Goal: Task Accomplishment & Management: Use online tool/utility

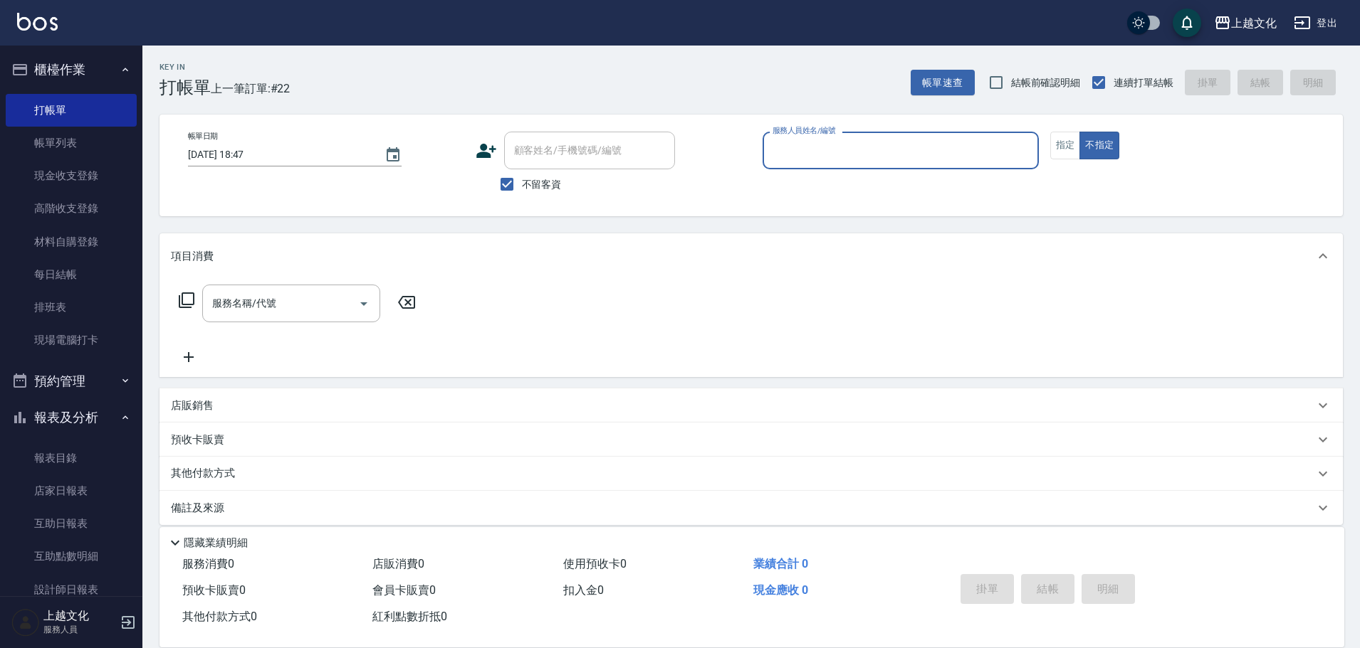
scroll to position [14, 0]
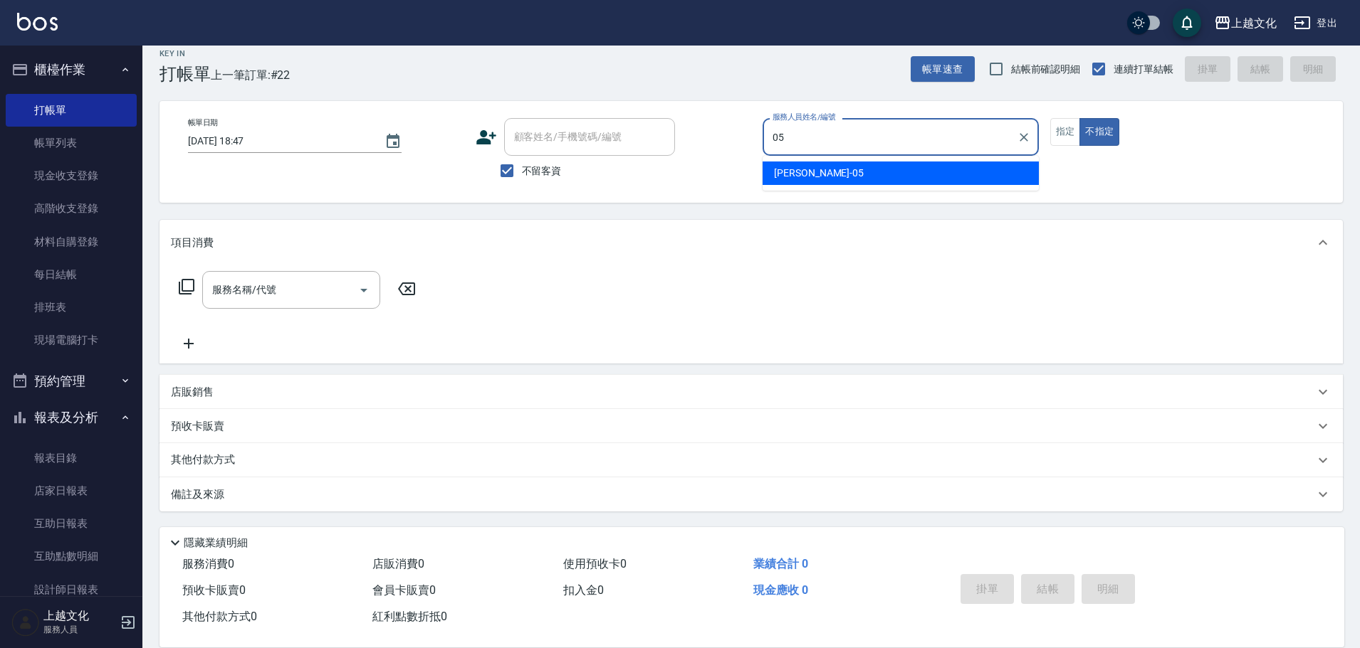
type input "[PERSON_NAME]-05"
type button "false"
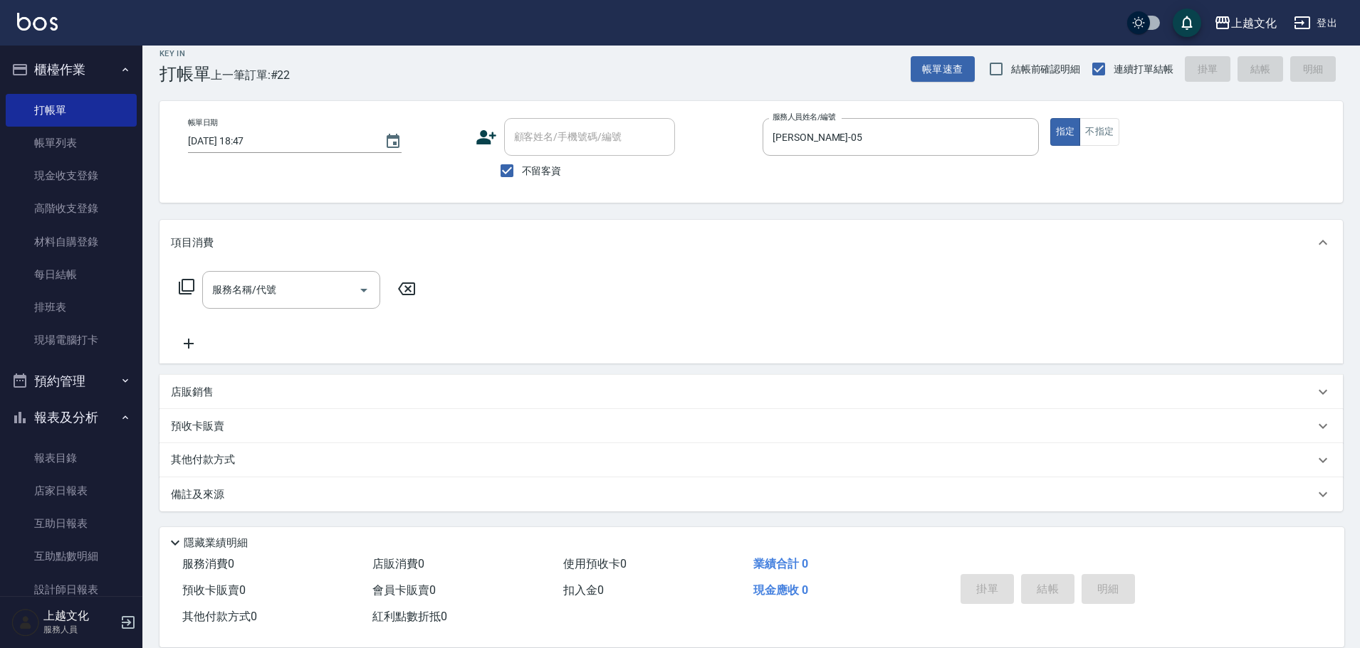
drag, startPoint x: 305, startPoint y: 293, endPoint x: 189, endPoint y: 194, distance: 152.4
click at [293, 294] on input "服務名稱/代號" at bounding box center [281, 290] width 144 height 25
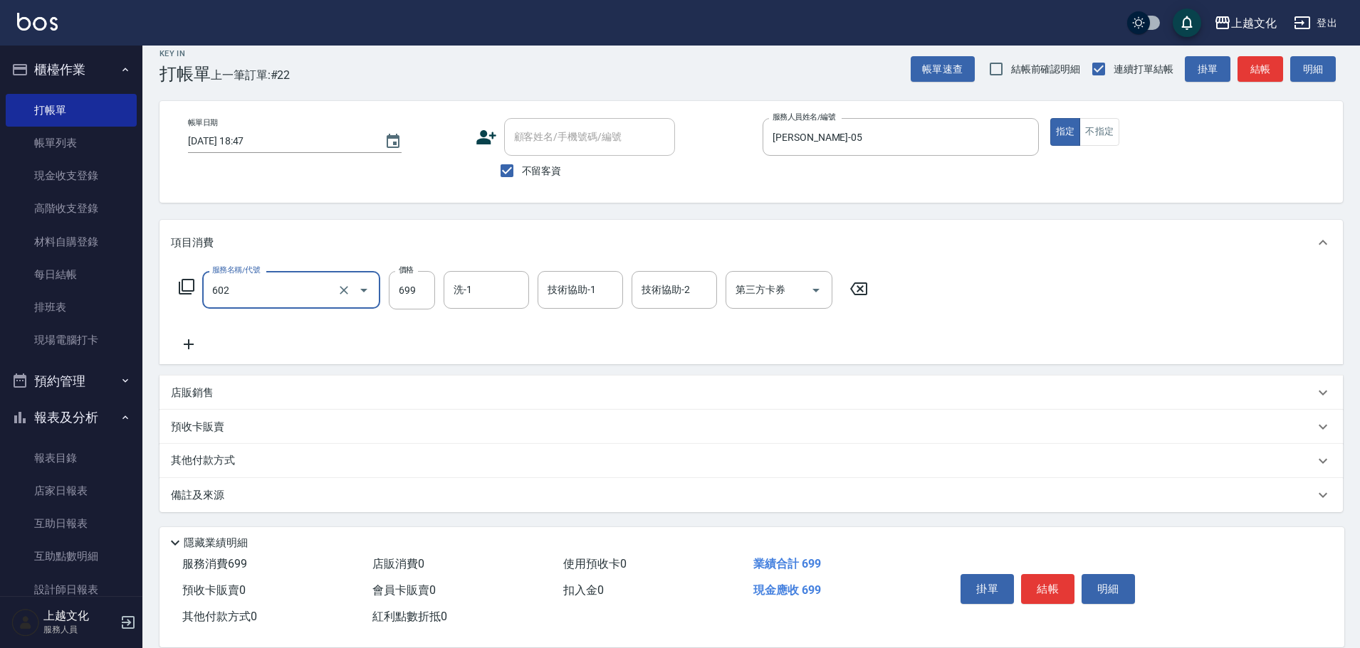
type input "頭皮699(602)"
type input "[PERSON_NAME]-05"
type input "[PERSON_NAME]-11"
click at [183, 354] on div "服務名稱/代號 頭皮699(602) 服務名稱/代號 價格 699 價格 洗-1 EMILY-05 洗-1 技術協助-1 [PERSON_NAME]-11 技…" at bounding box center [750, 314] width 1183 height 99
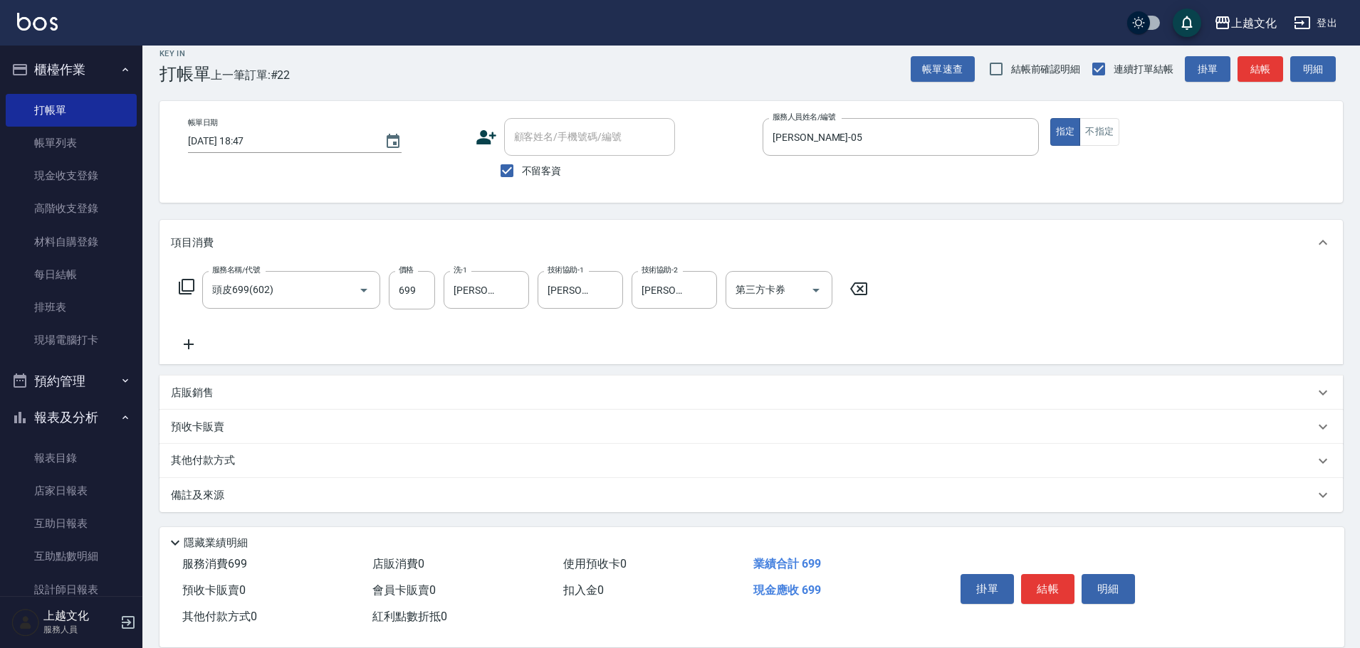
click at [192, 347] on icon at bounding box center [189, 344] width 36 height 17
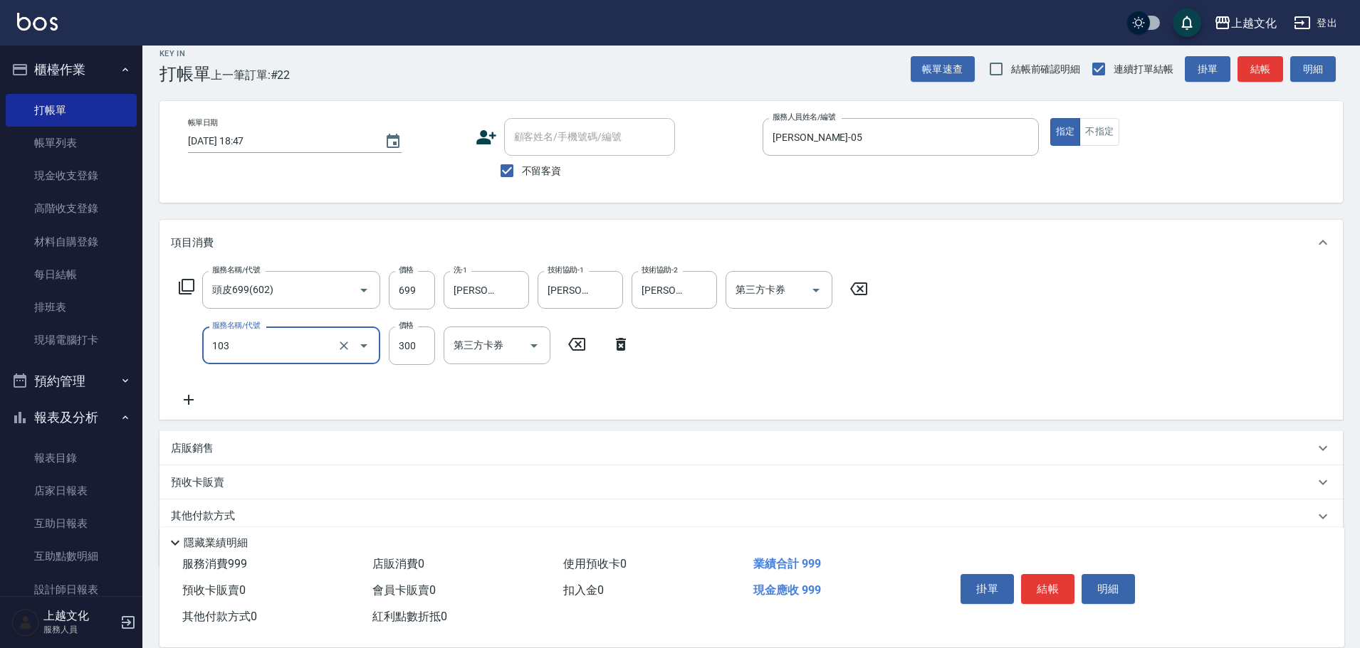
type input "單剪(103)"
type input "350"
click at [252, 451] on div "店販銷售" at bounding box center [742, 448] width 1143 height 15
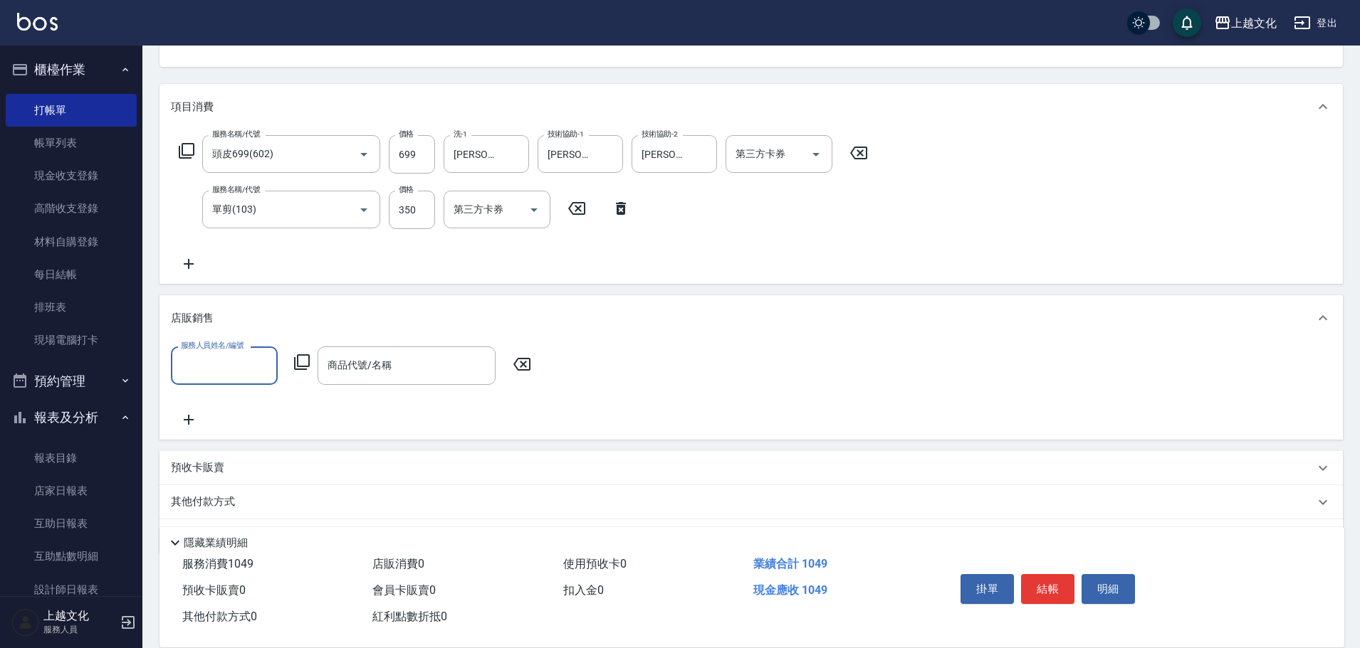
scroll to position [156, 0]
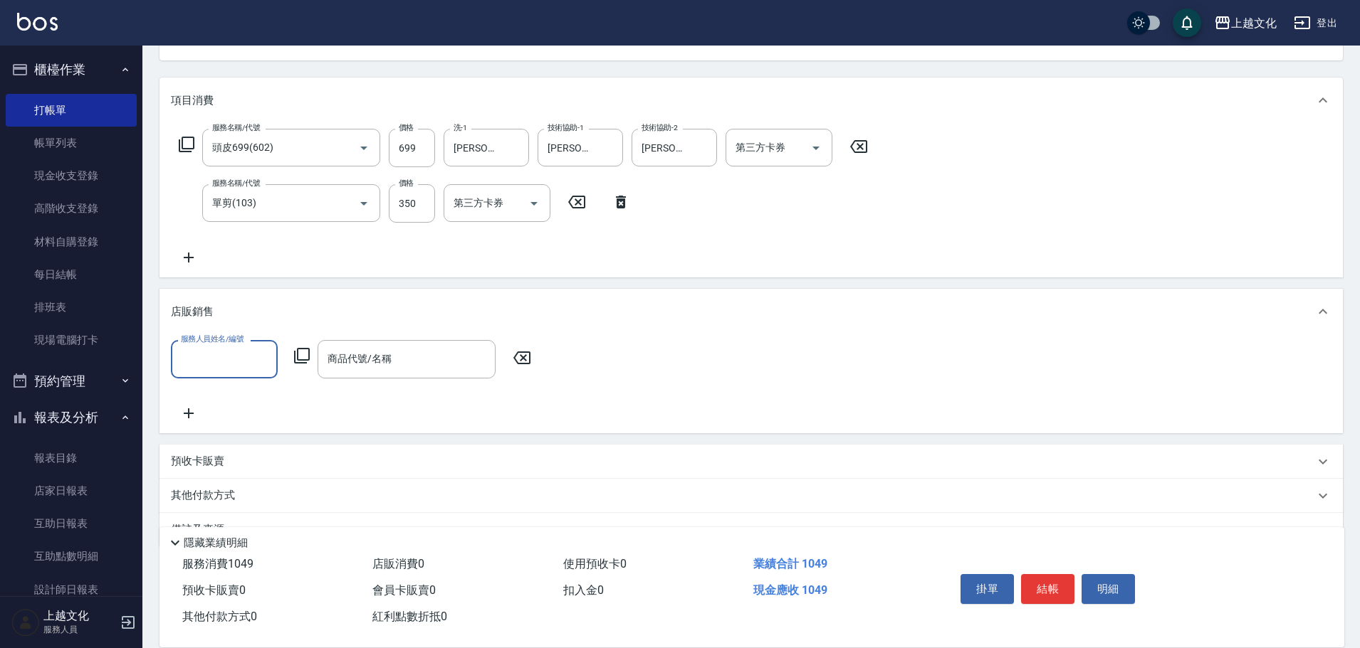
click at [243, 349] on input "服務人員姓名/編號" at bounding box center [224, 359] width 94 height 25
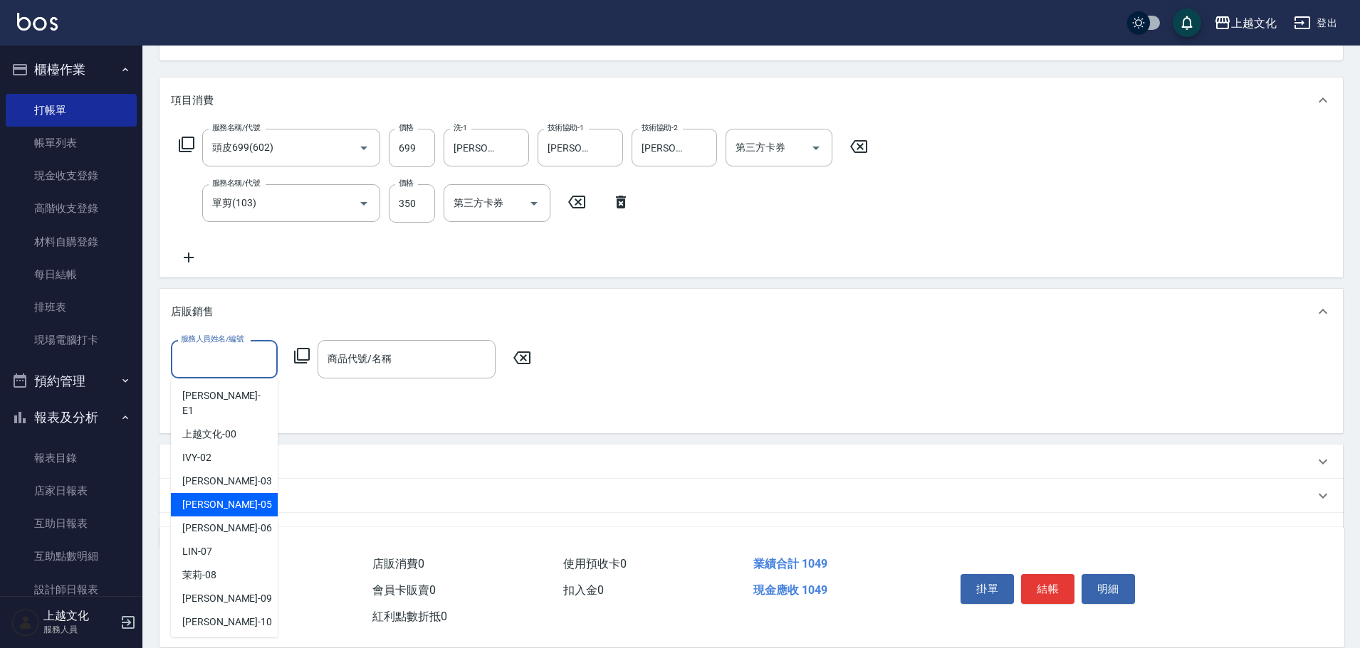
click at [236, 493] on div "[PERSON_NAME] -05" at bounding box center [224, 504] width 107 height 23
type input "[PERSON_NAME]-05"
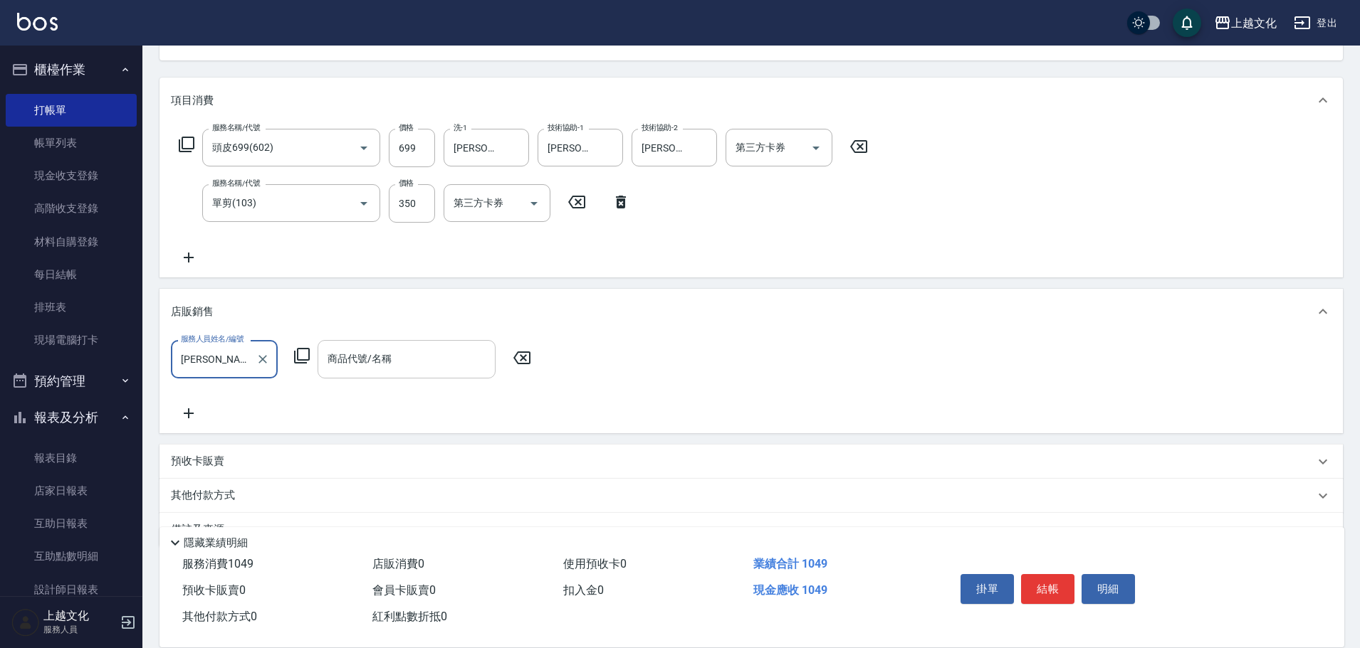
click at [389, 345] on div "商品代號/名稱" at bounding box center [406, 359] width 178 height 38
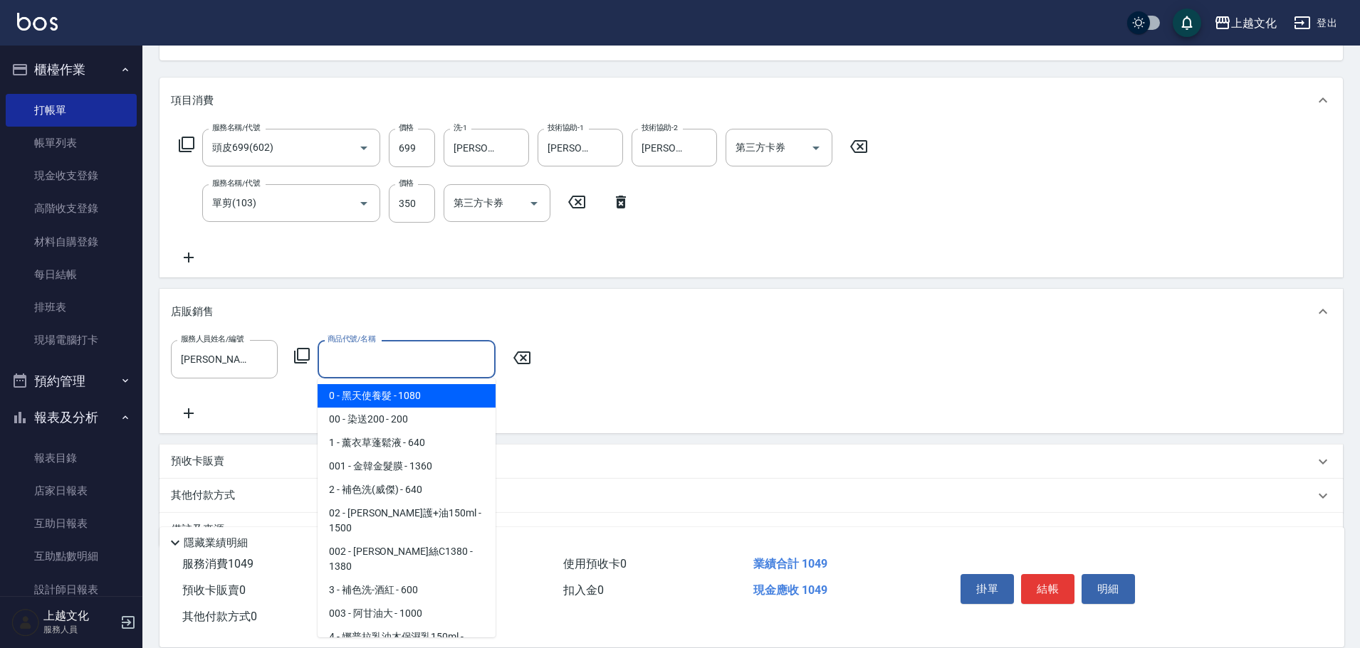
click at [390, 398] on span "0 - 黑天使養髮 - 1080" at bounding box center [406, 395] width 178 height 23
type input "黑天使養髮"
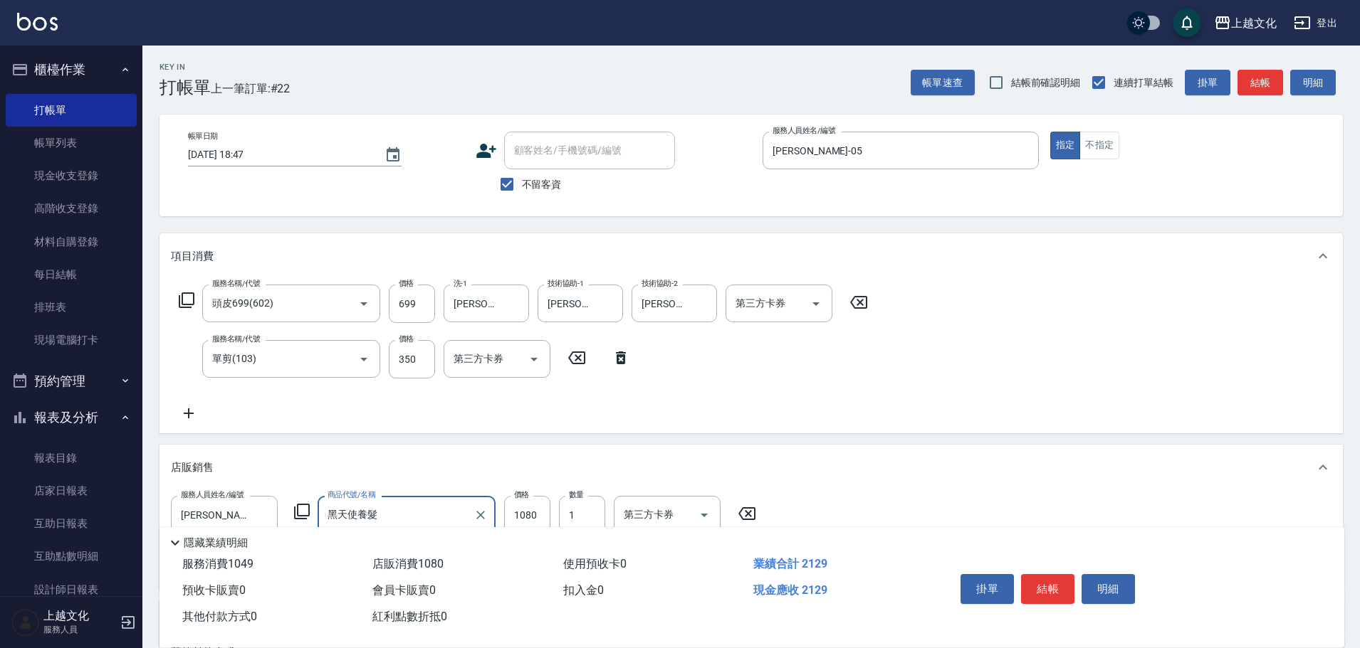
scroll to position [192, 0]
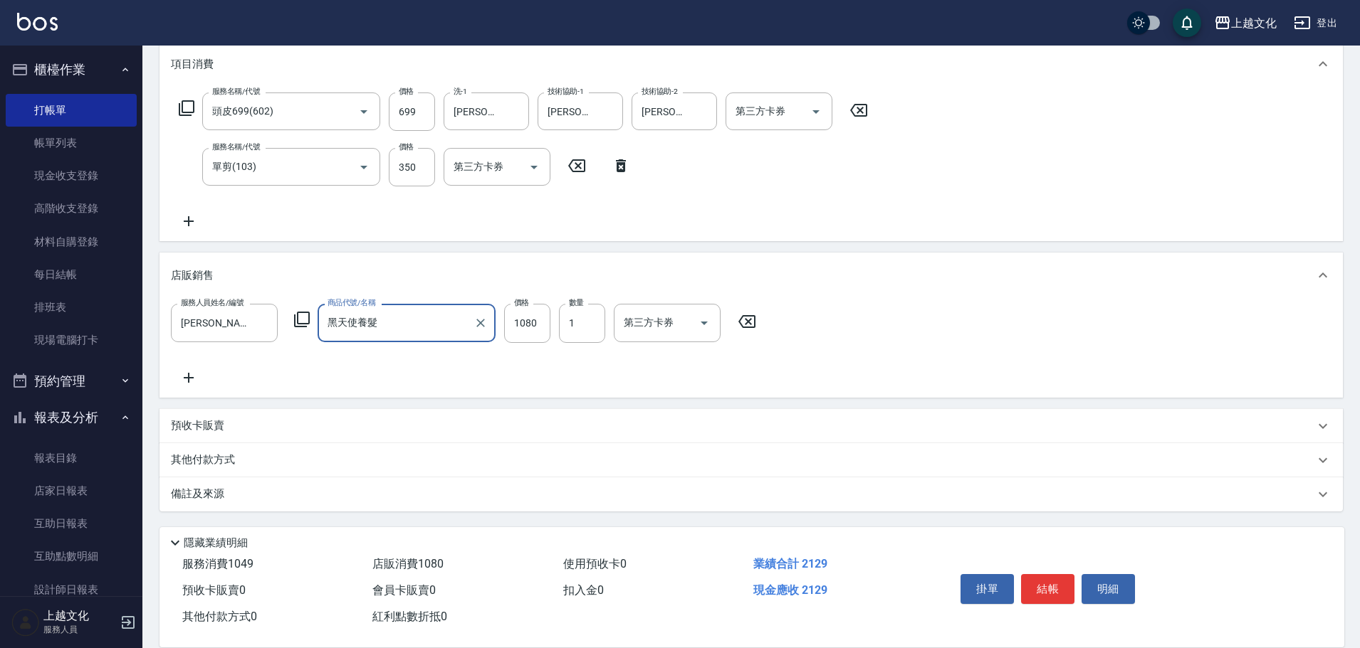
click at [211, 456] on p "其他付款方式" at bounding box center [206, 461] width 71 height 16
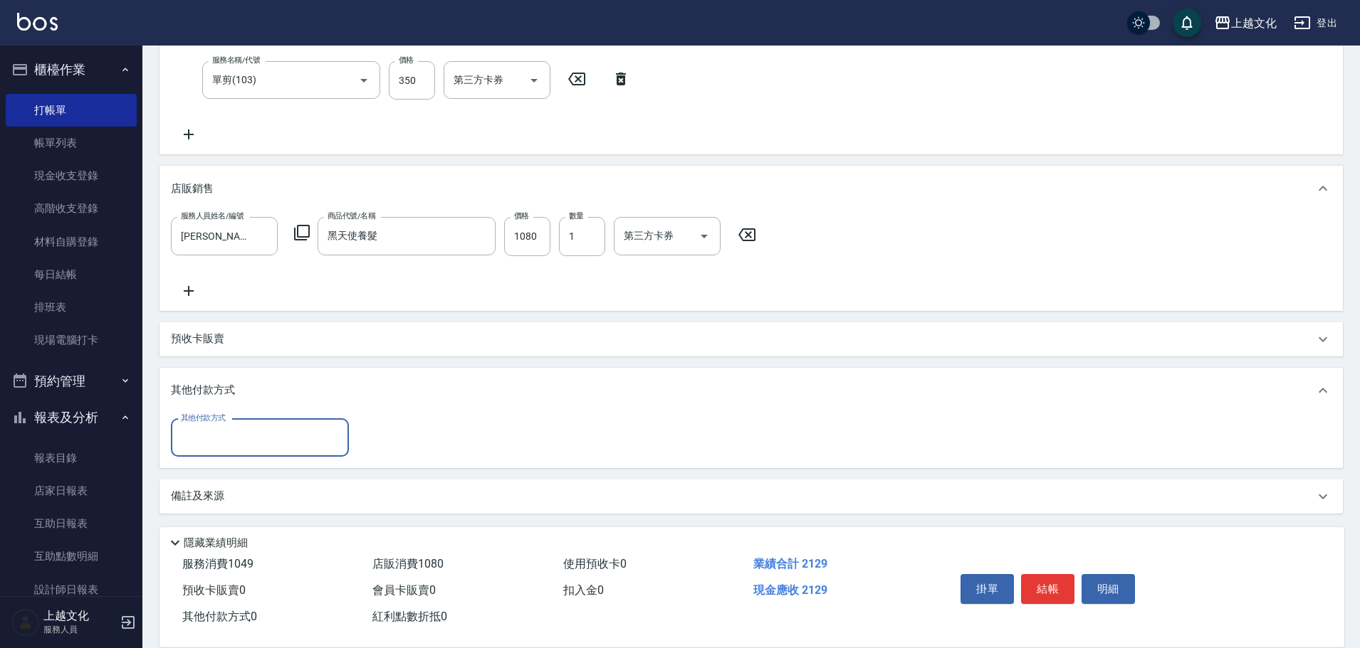
scroll to position [280, 0]
drag, startPoint x: 233, startPoint y: 442, endPoint x: 248, endPoint y: 470, distance: 31.5
click at [235, 438] on input "其他付款方式" at bounding box center [259, 436] width 165 height 25
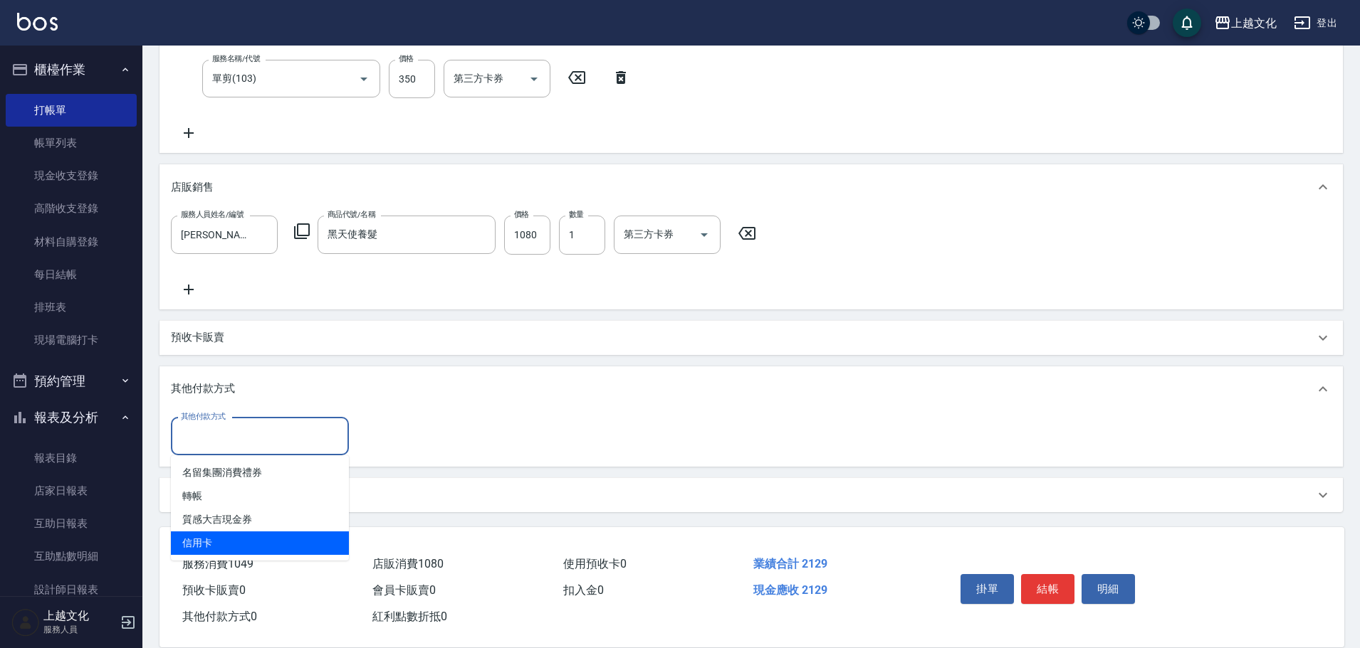
drag, startPoint x: 289, startPoint y: 545, endPoint x: 329, endPoint y: 489, distance: 68.9
click at [289, 545] on span "信用卡" at bounding box center [260, 543] width 178 height 23
type input "信用卡"
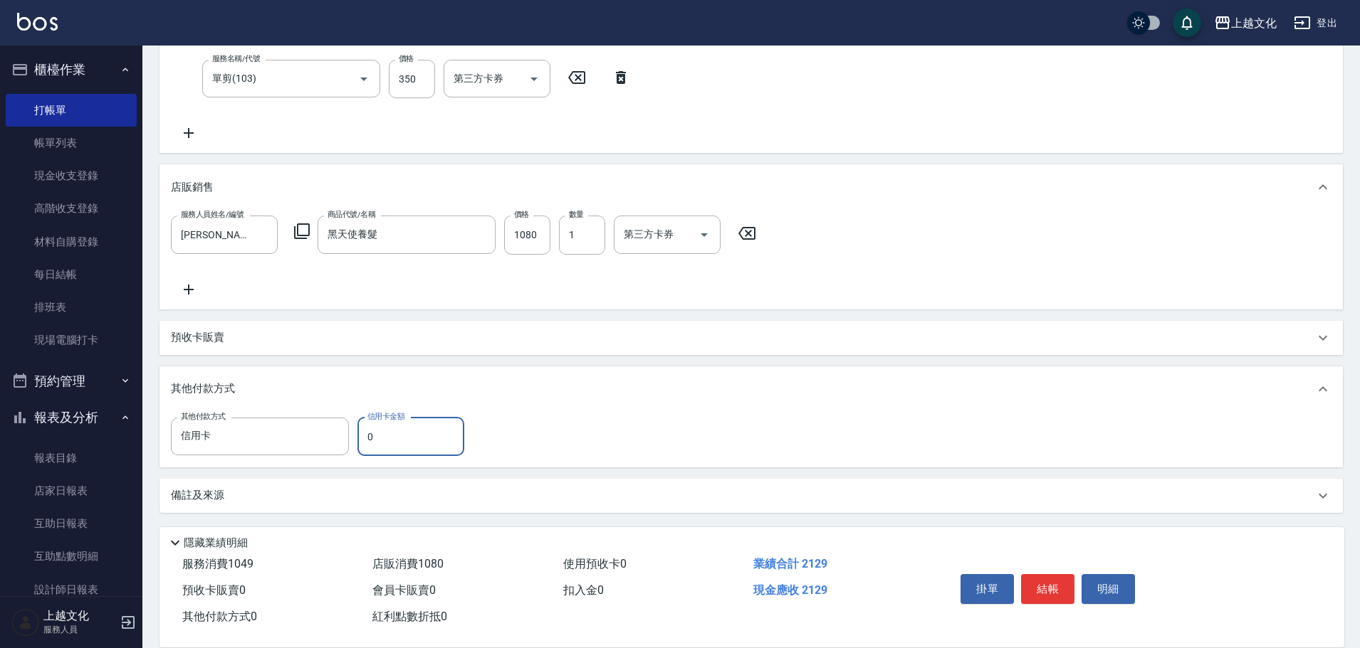
click at [389, 438] on input "0" at bounding box center [410, 437] width 107 height 38
click at [389, 437] on input "0" at bounding box center [410, 437] width 107 height 38
type input "2129"
click at [1055, 574] on button "結帳" at bounding box center [1047, 589] width 53 height 30
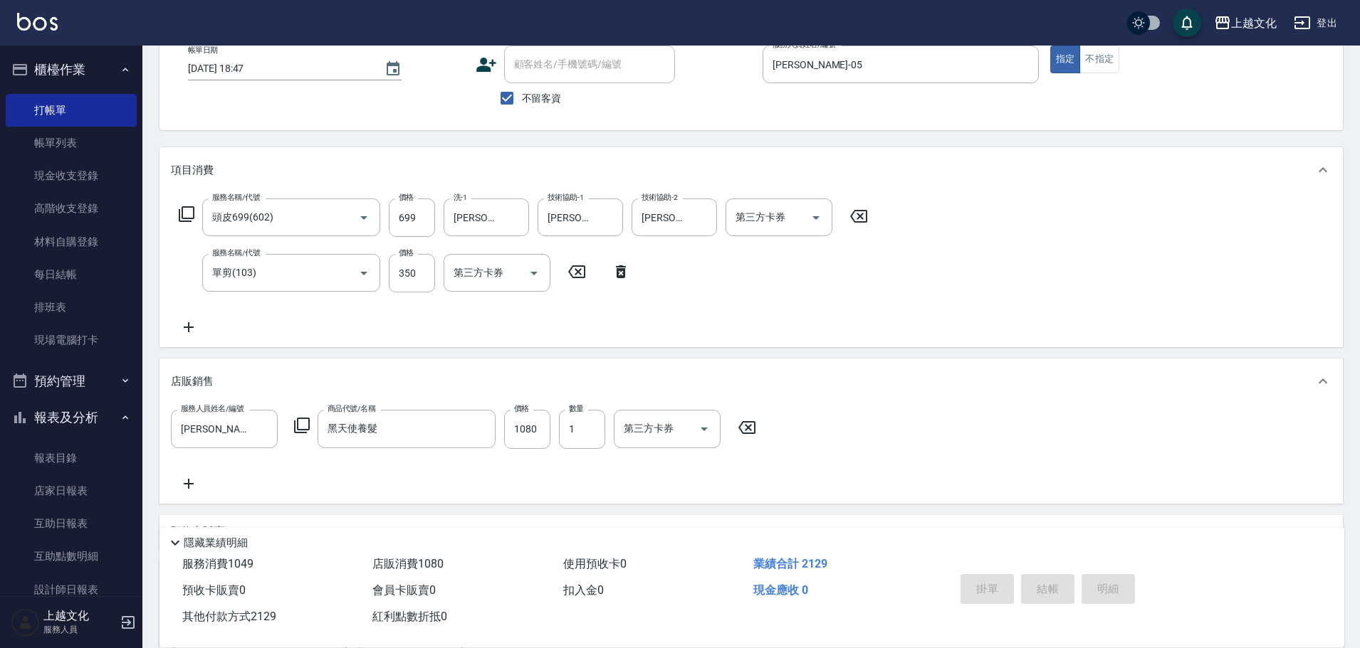
scroll to position [0, 0]
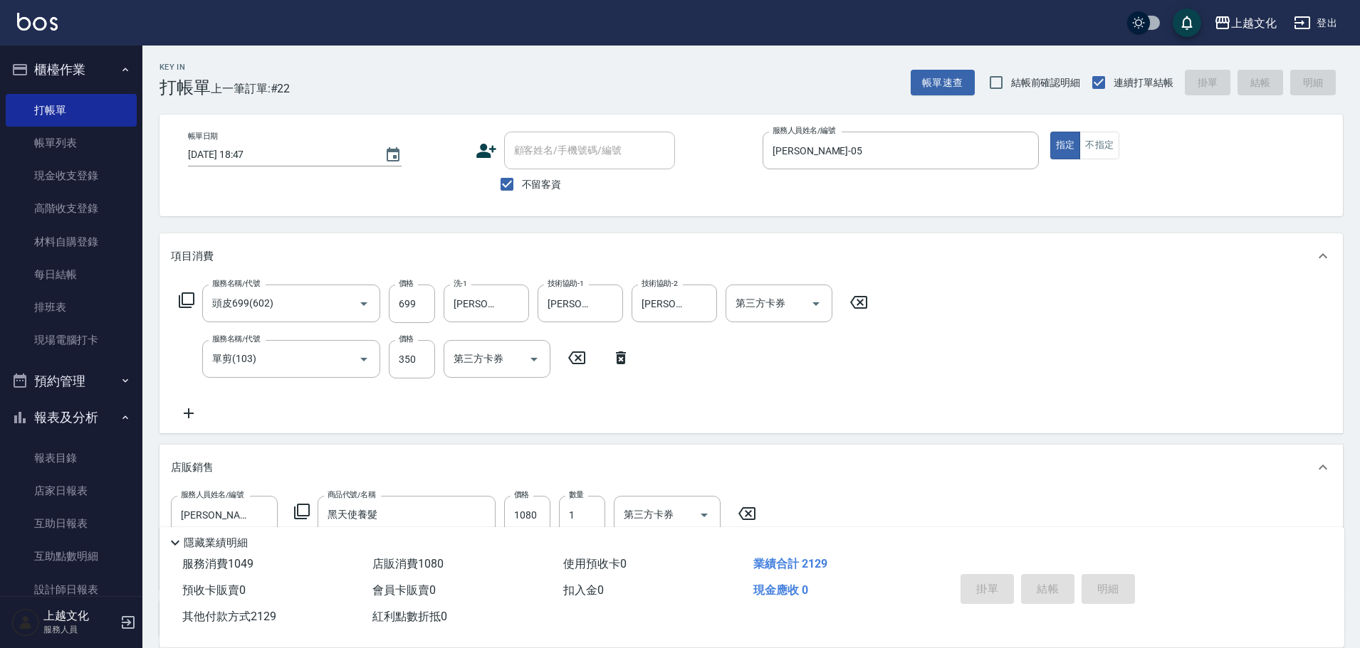
type input "[DATE] 19:54"
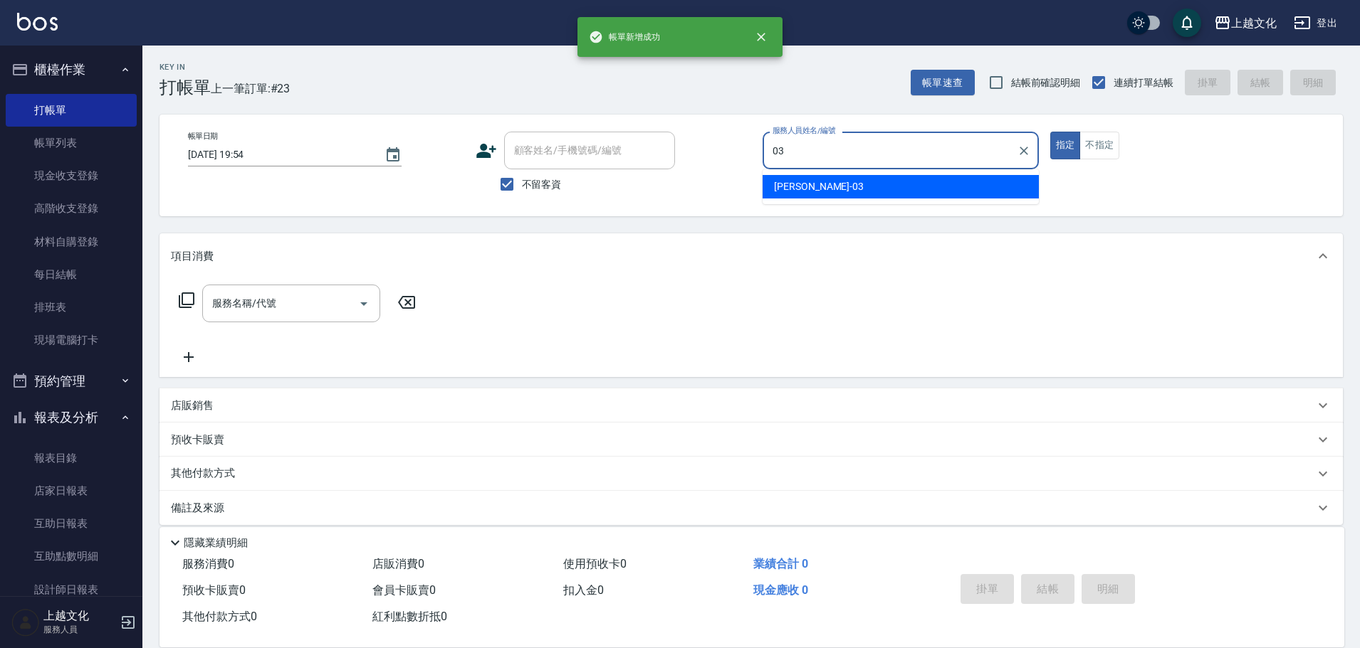
type input "kelly-03"
type button "true"
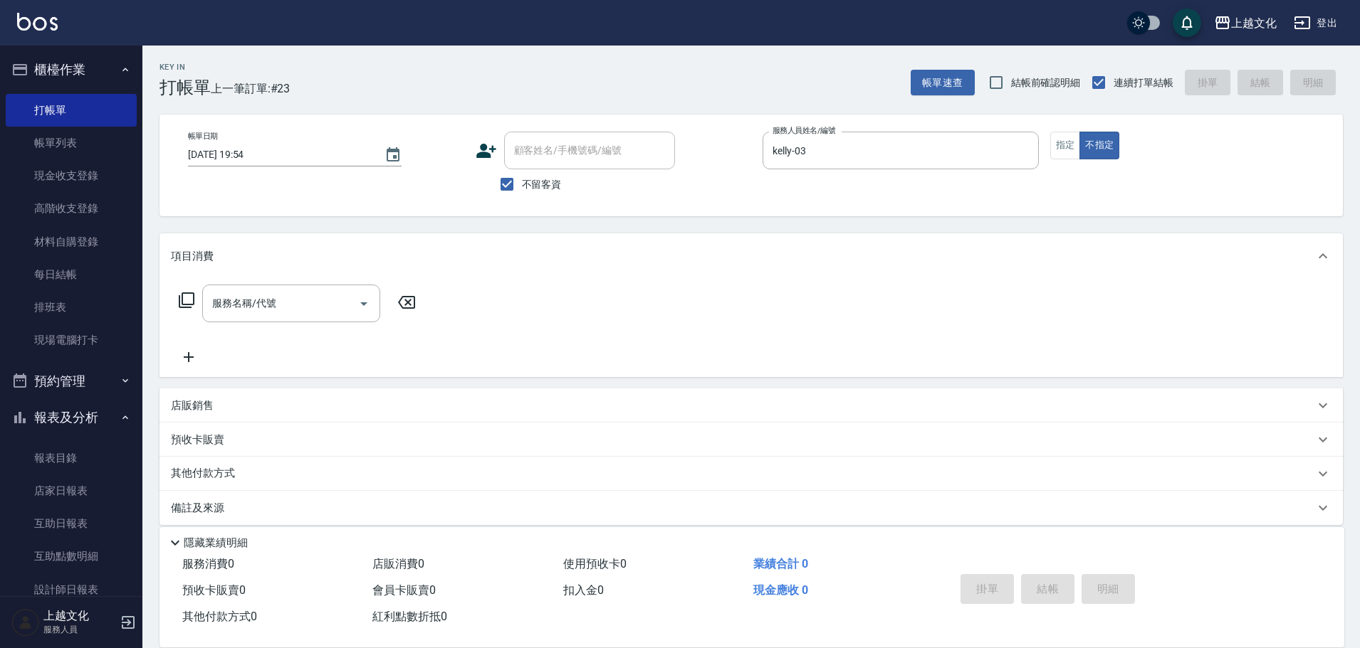
click at [192, 300] on icon at bounding box center [186, 300] width 17 height 17
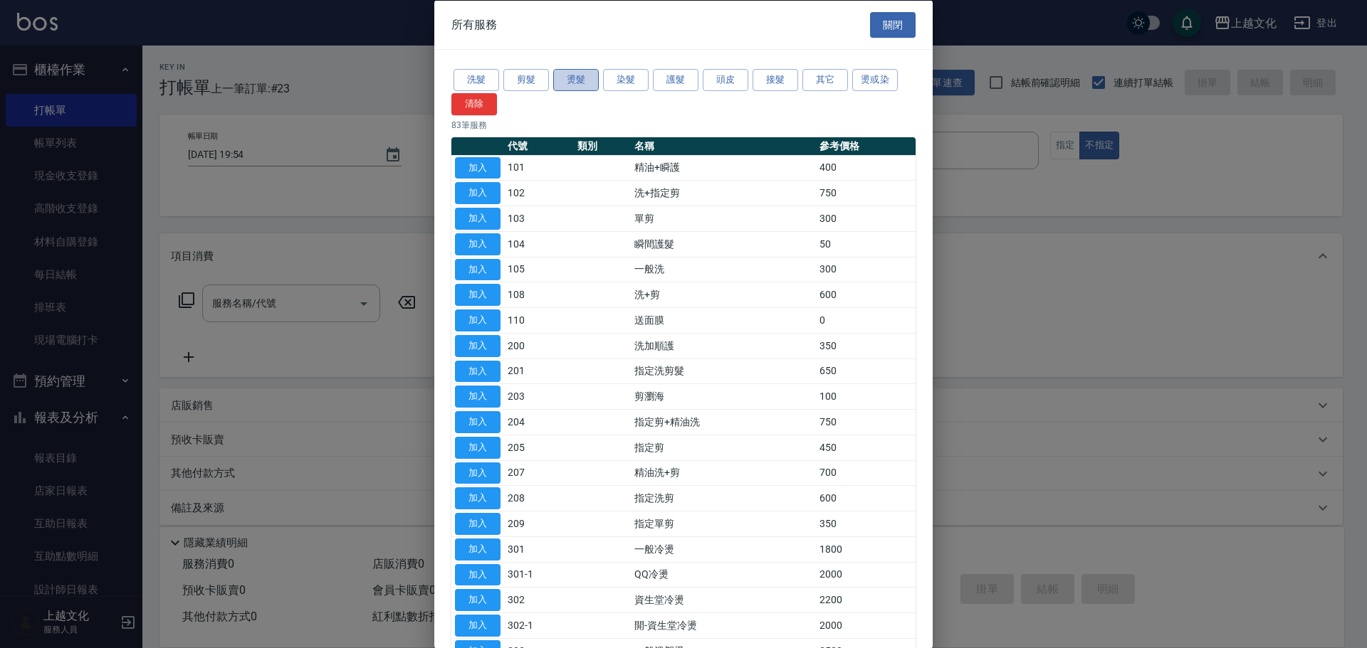
click at [572, 75] on button "燙髮" at bounding box center [576, 80] width 46 height 22
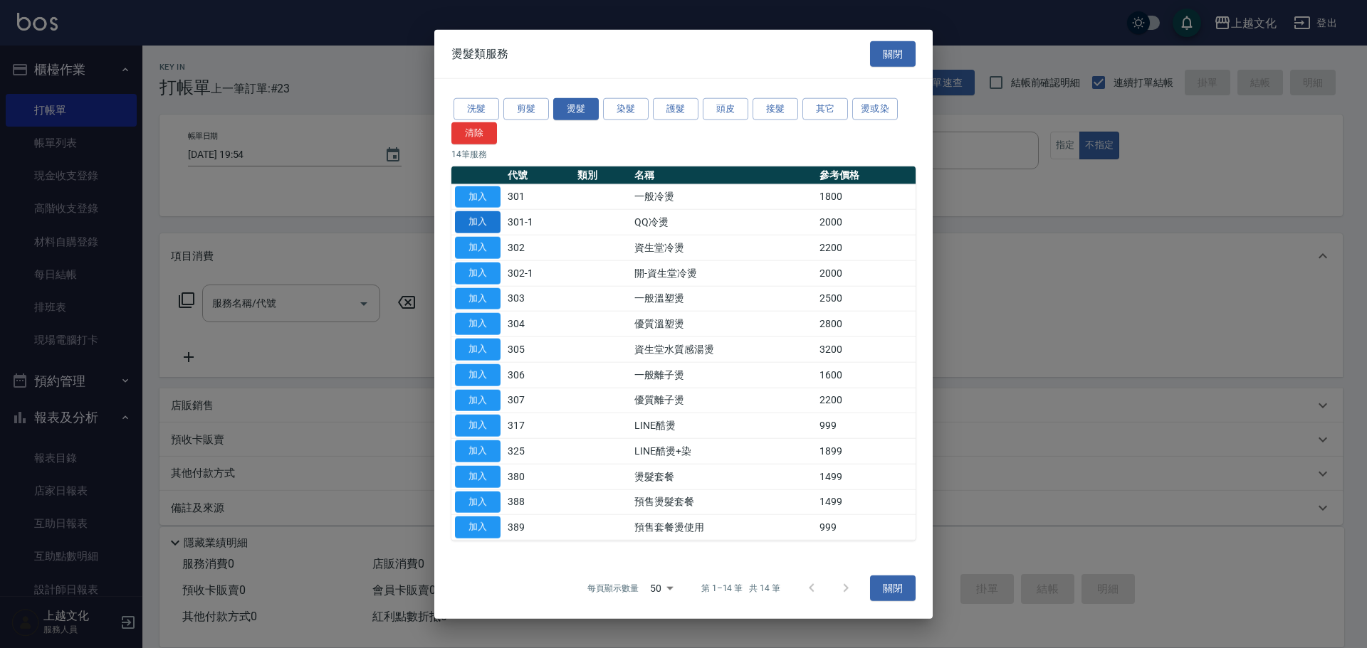
click at [474, 221] on button "加入" at bounding box center [478, 222] width 46 height 22
type input "QQ冷燙(301-1)"
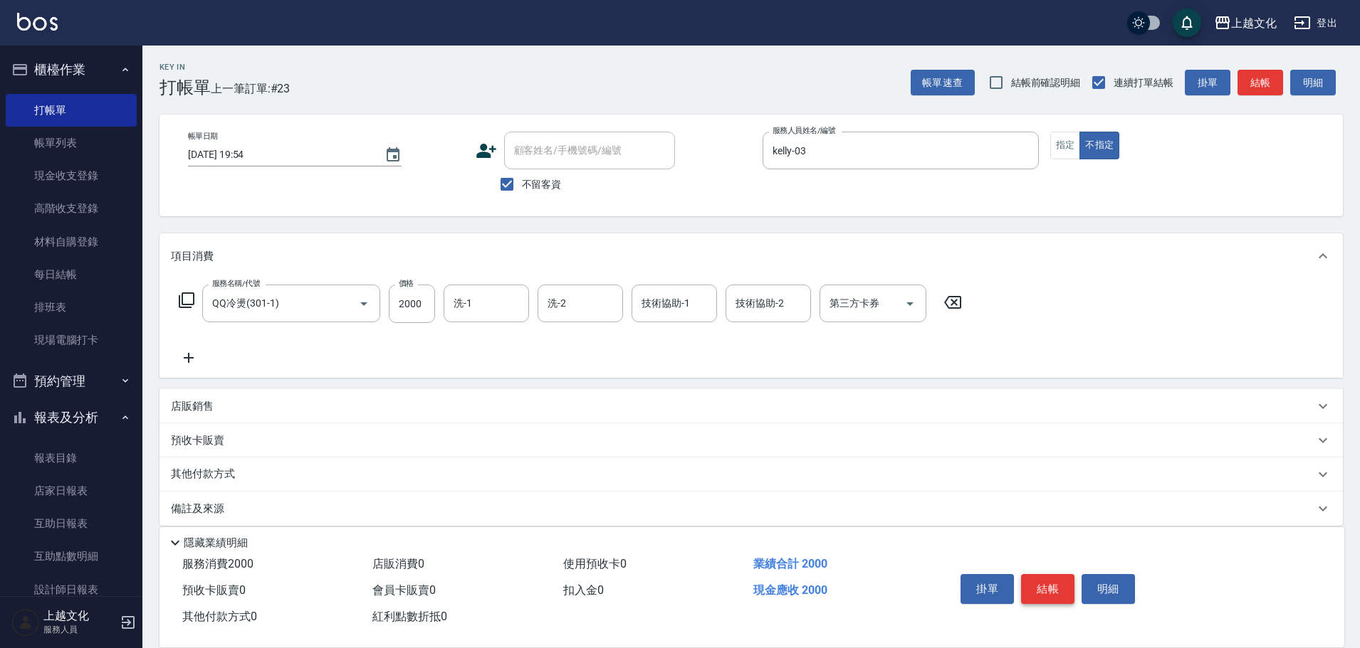
click at [1051, 588] on button "結帳" at bounding box center [1047, 589] width 53 height 30
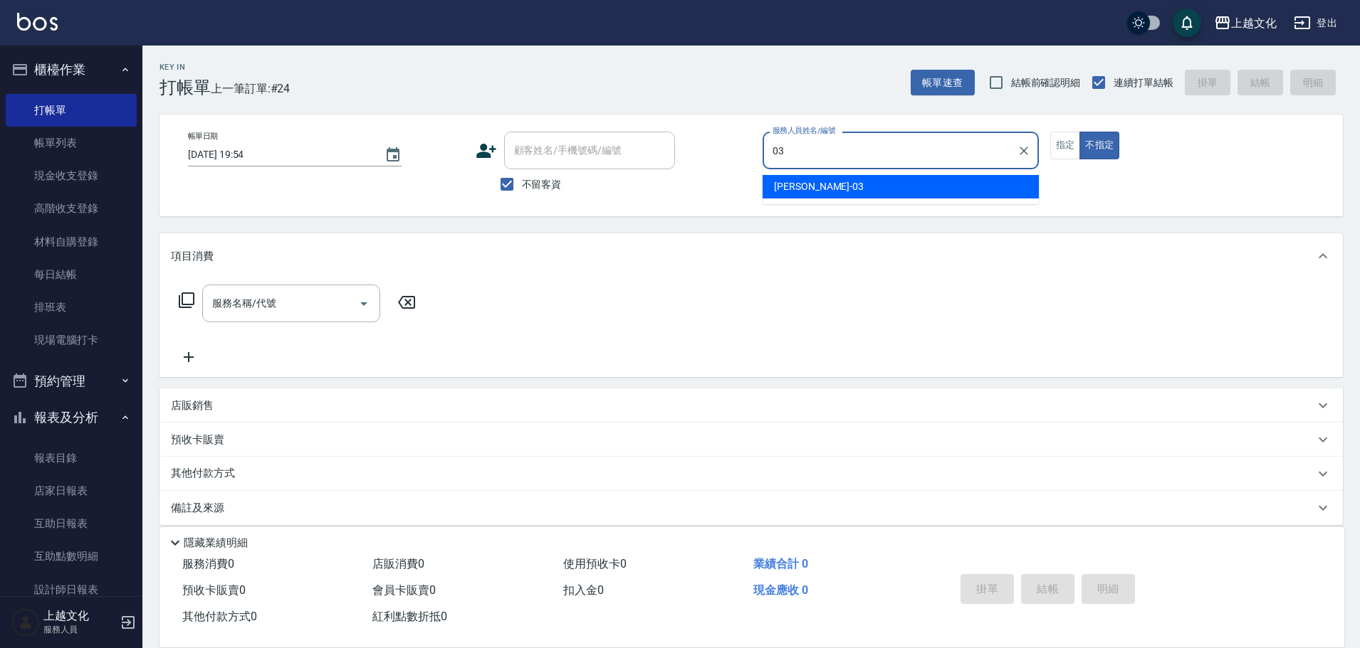
type input "kelly-03"
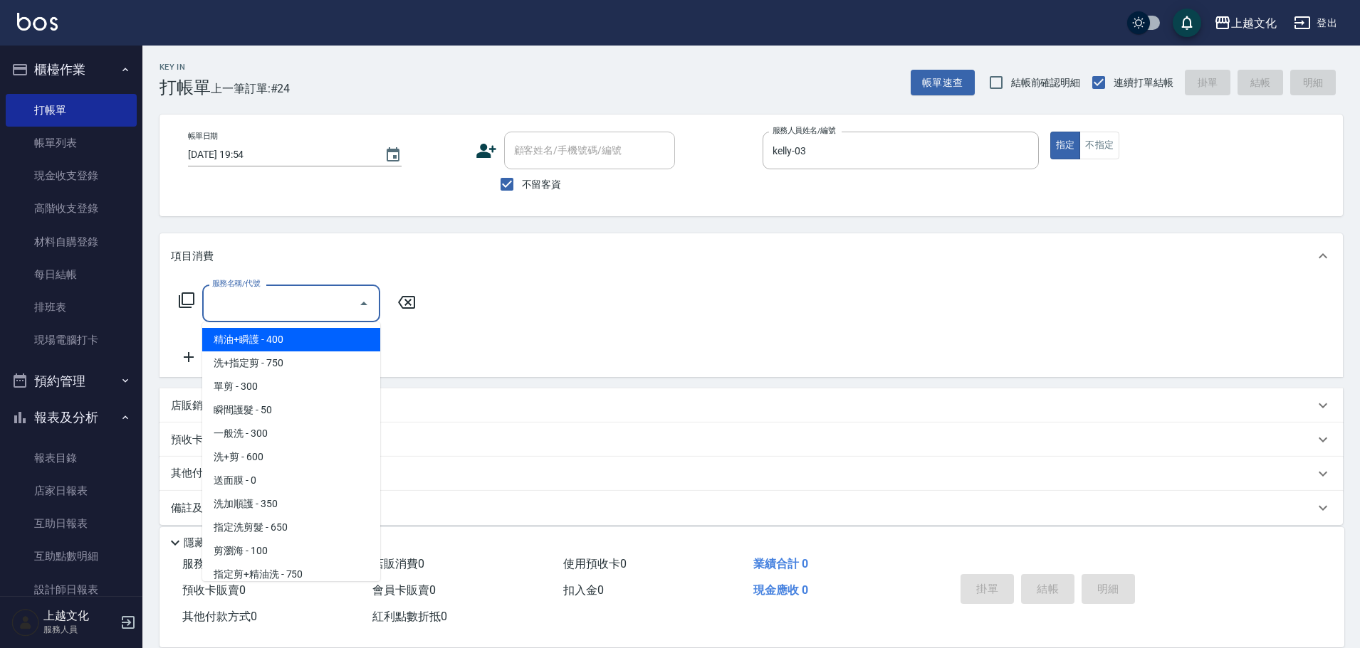
click at [239, 309] on input "服務名稱/代號" at bounding box center [281, 303] width 144 height 25
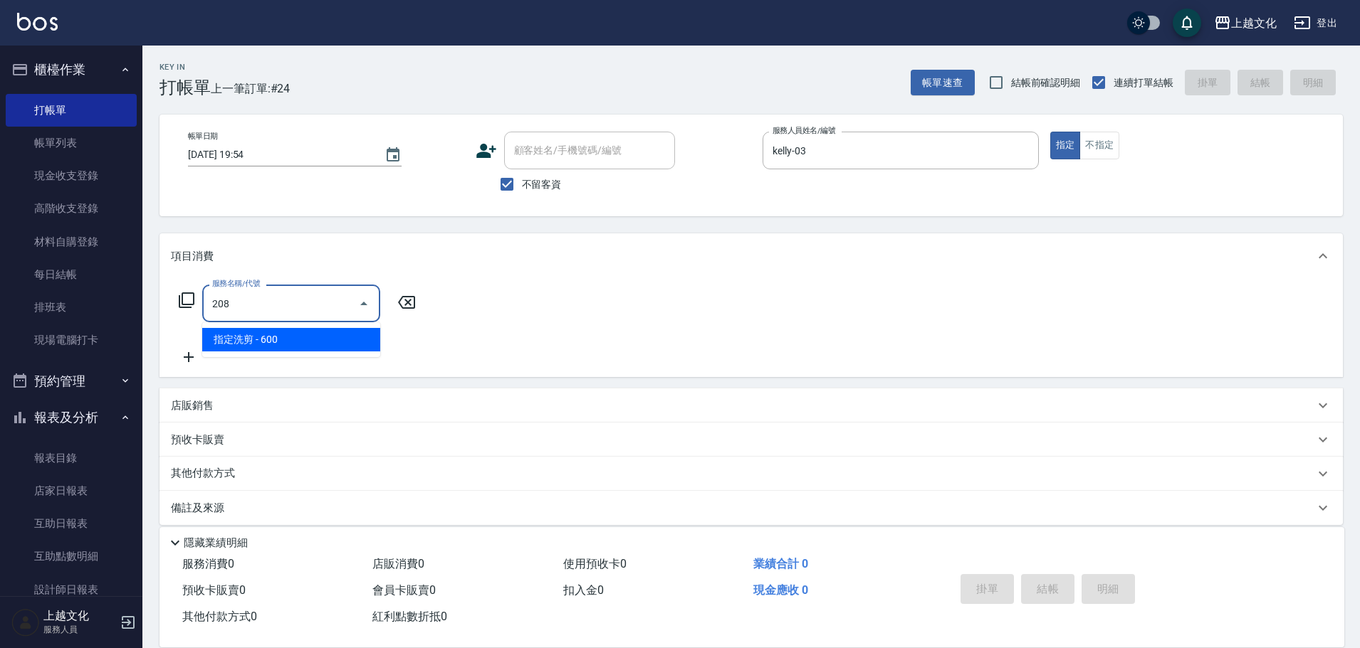
type input "指定洗剪(208)"
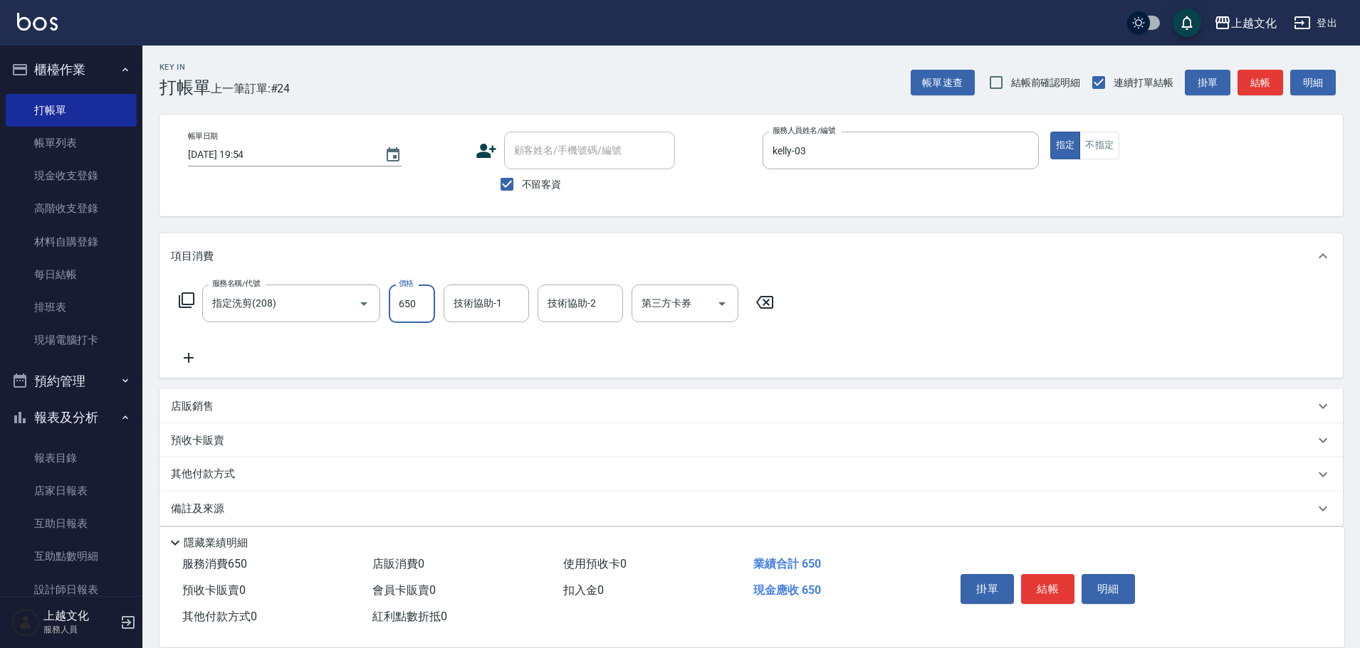
type input "650"
drag, startPoint x: 1065, startPoint y: 588, endPoint x: 828, endPoint y: 503, distance: 251.9
click at [1063, 588] on button "結帳" at bounding box center [1047, 589] width 53 height 30
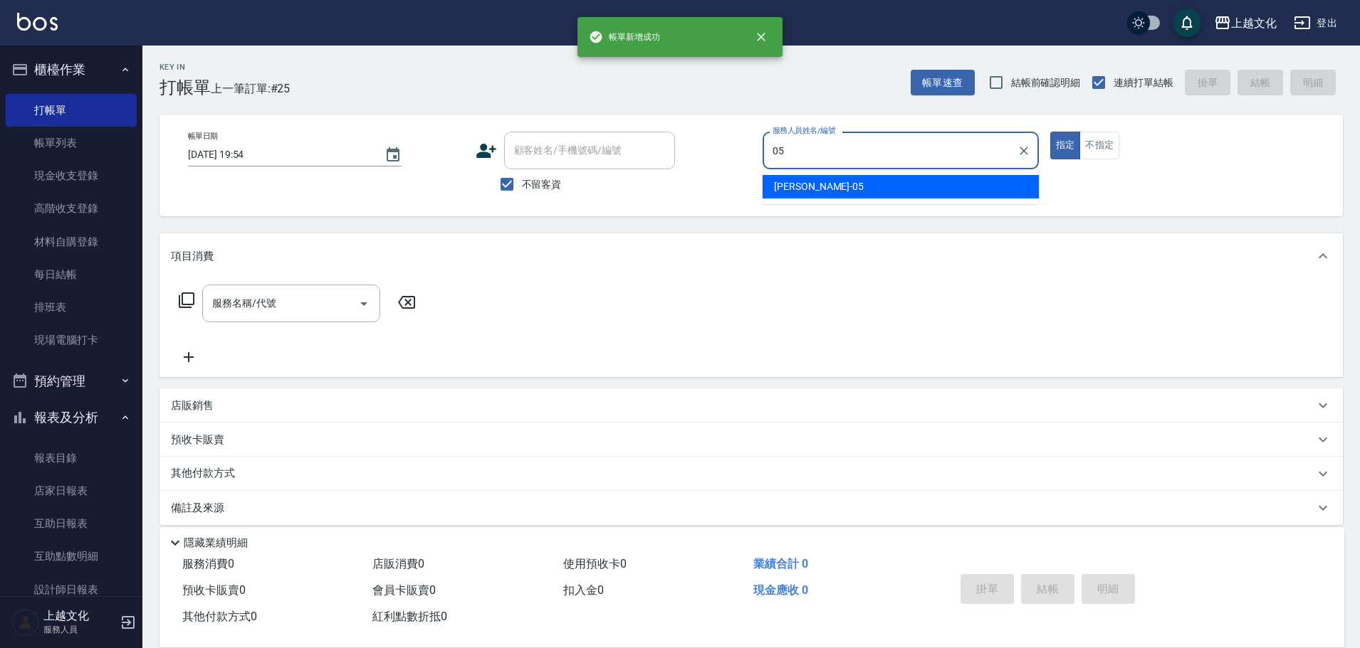
type input "[PERSON_NAME]-05"
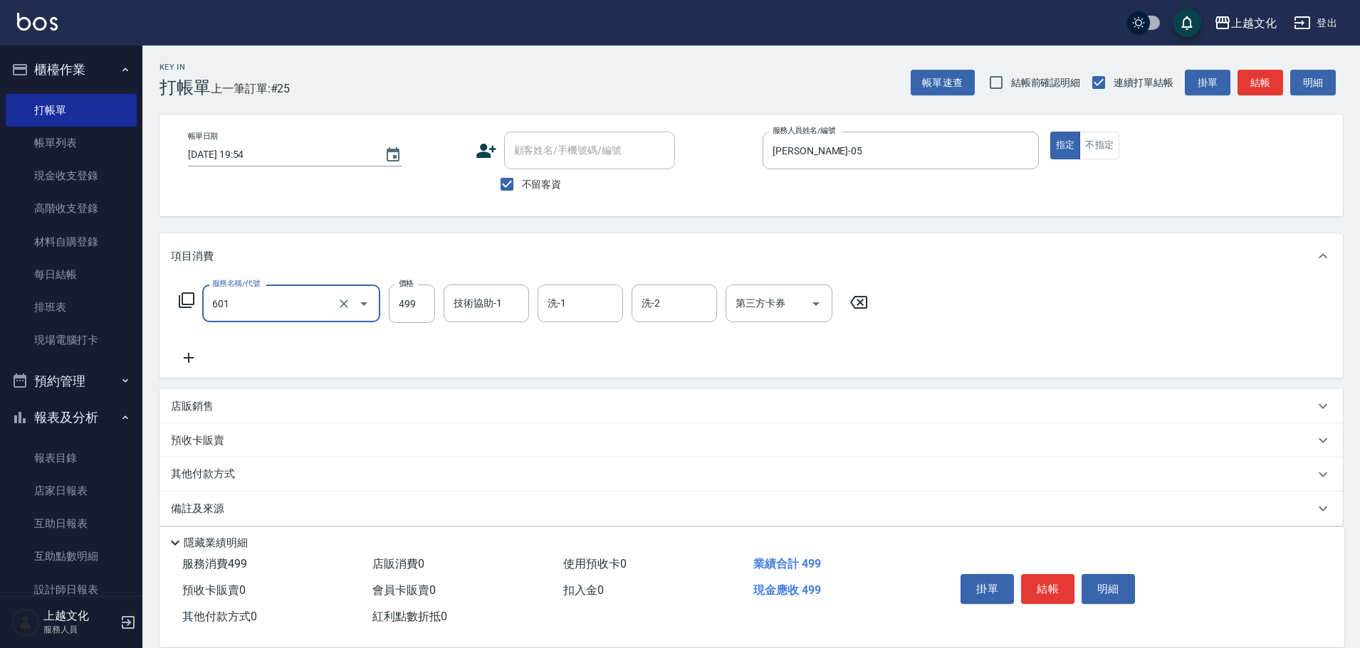
type input "頭皮499(601)"
type input "[PERSON_NAME]-11"
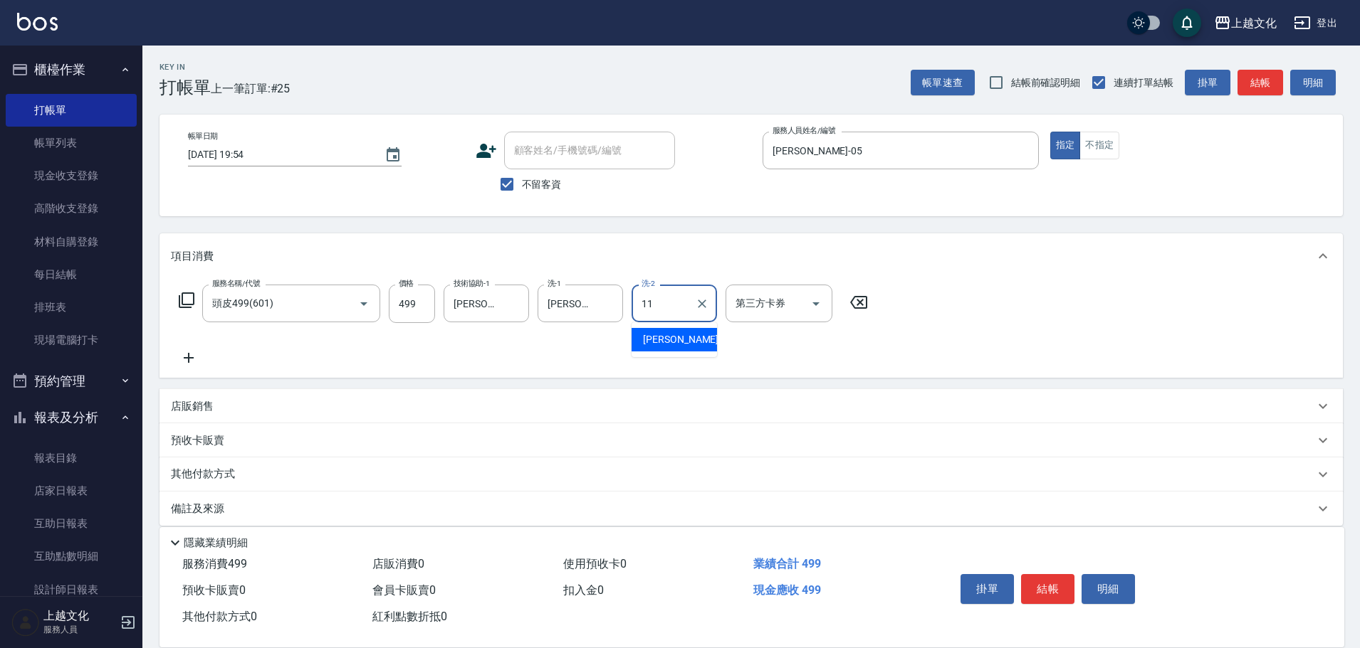
type input "[PERSON_NAME]-11"
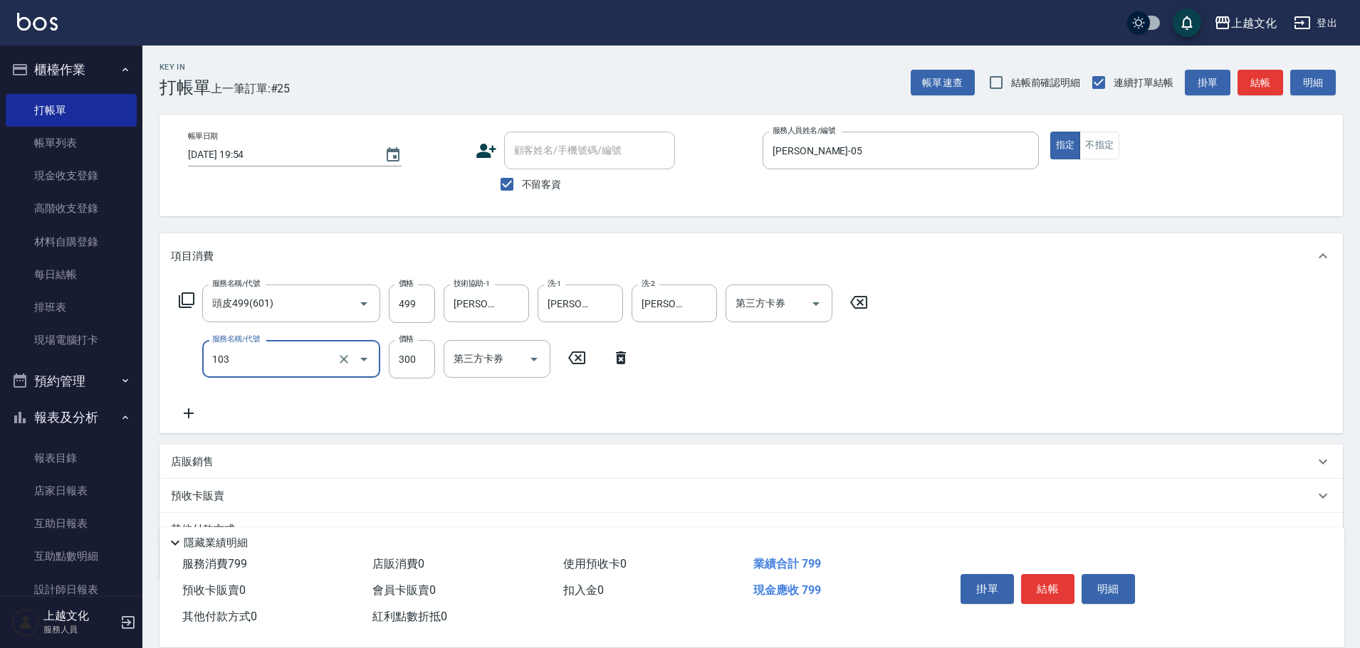
type input "單剪(103)"
type input "350"
click at [1060, 582] on button "結帳" at bounding box center [1047, 589] width 53 height 30
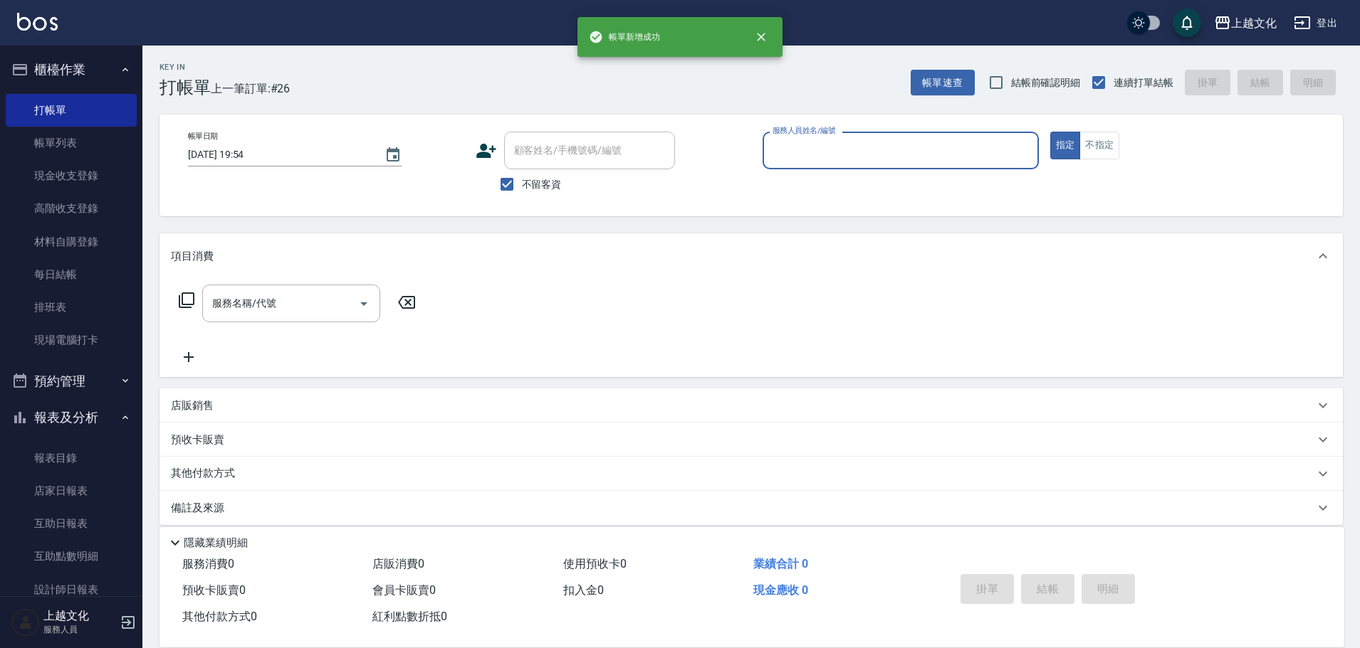
scroll to position [139, 0]
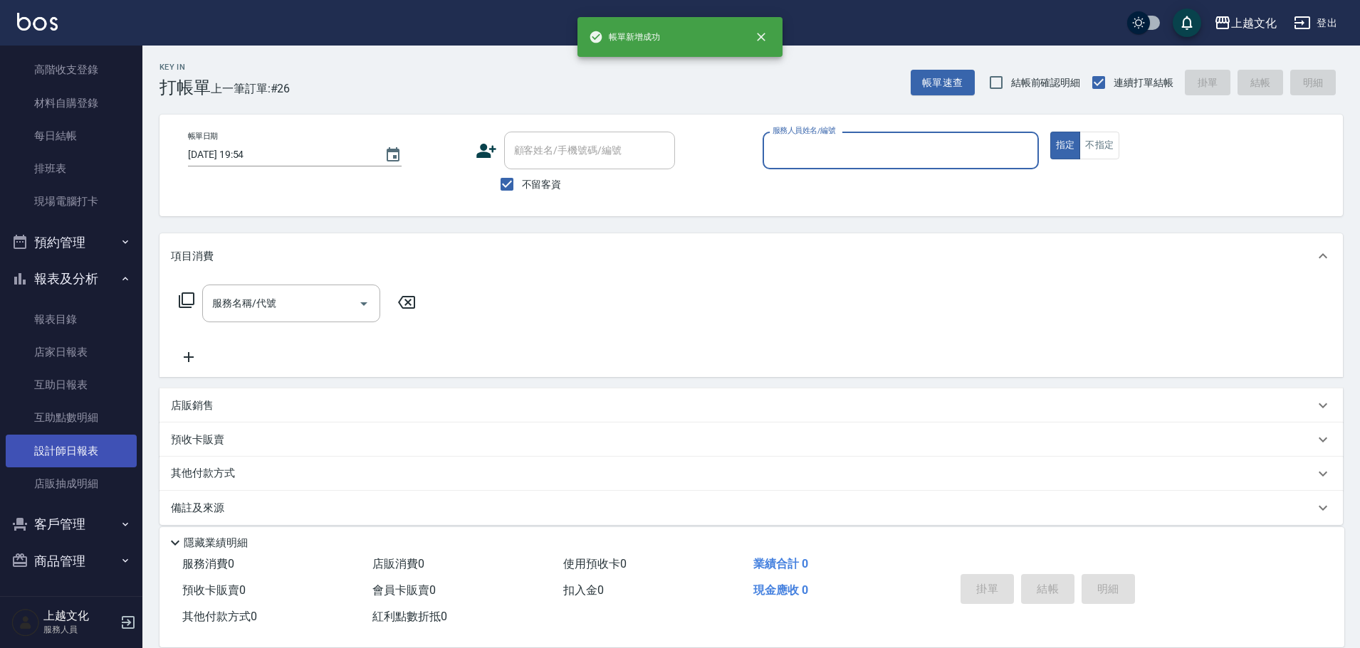
click at [91, 446] on link "設計師日報表" at bounding box center [71, 451] width 131 height 33
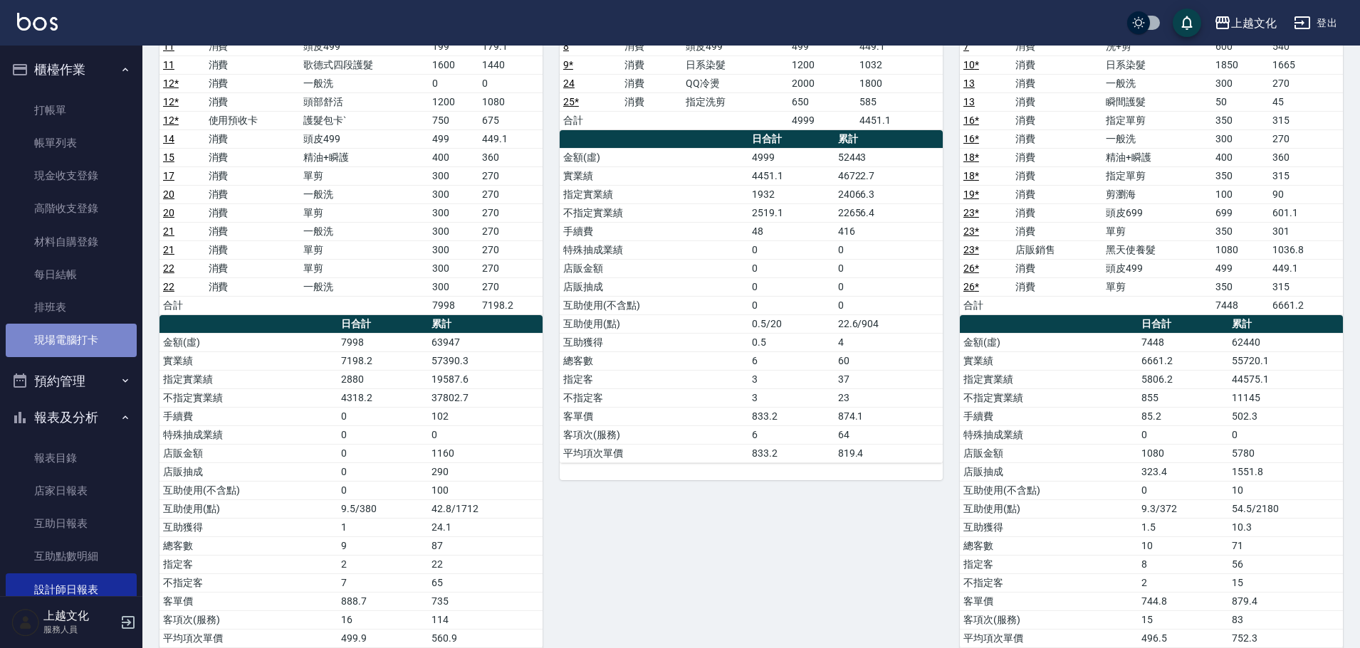
click at [79, 347] on link "現場電腦打卡" at bounding box center [71, 340] width 131 height 33
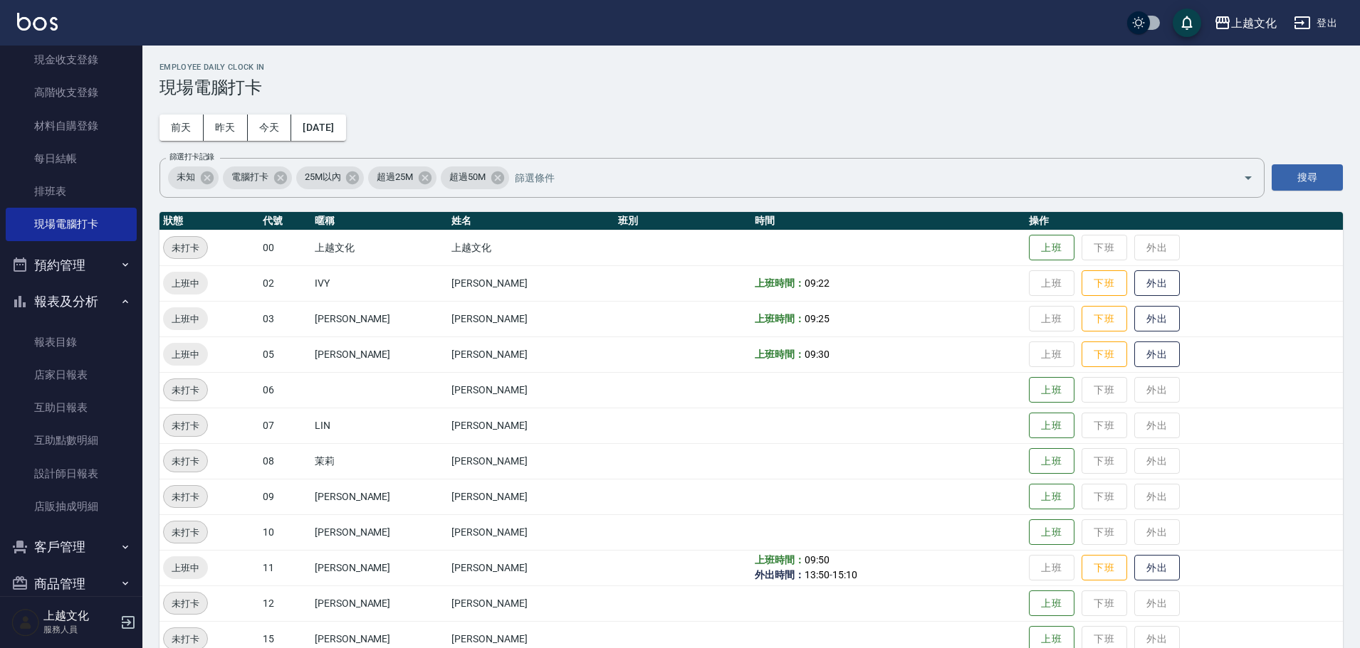
scroll to position [139, 0]
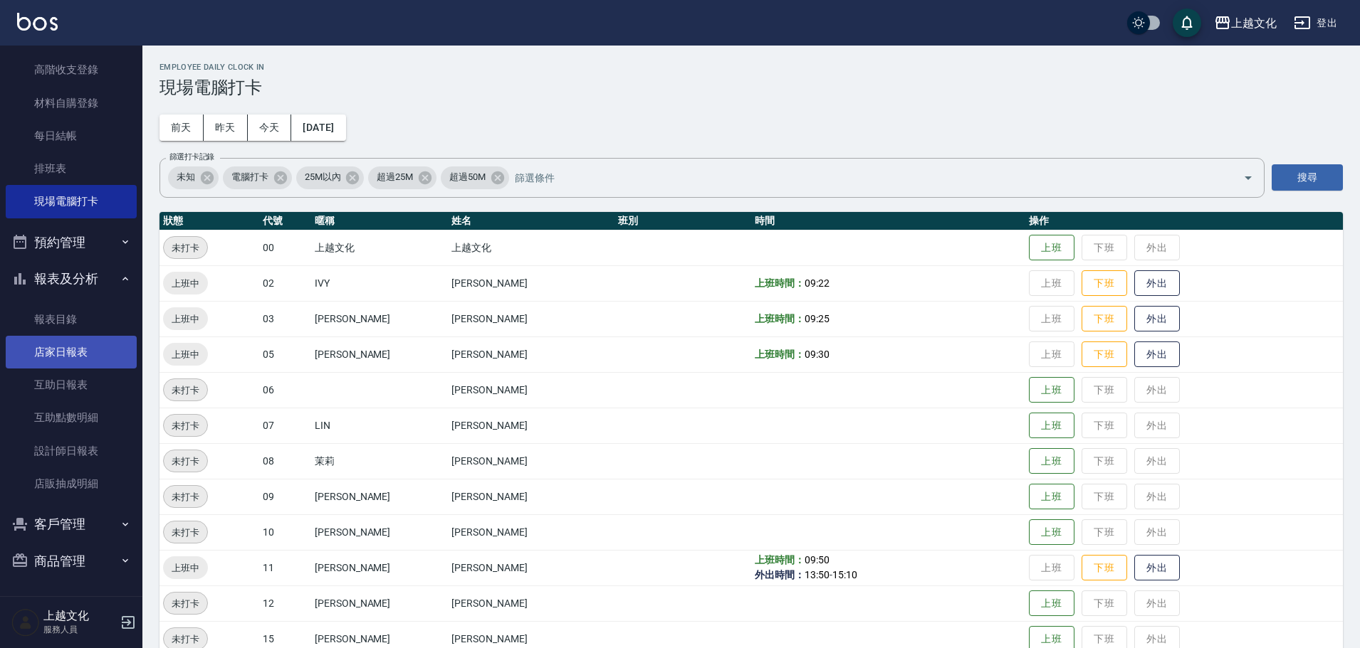
click at [83, 354] on link "店家日報表" at bounding box center [71, 352] width 131 height 33
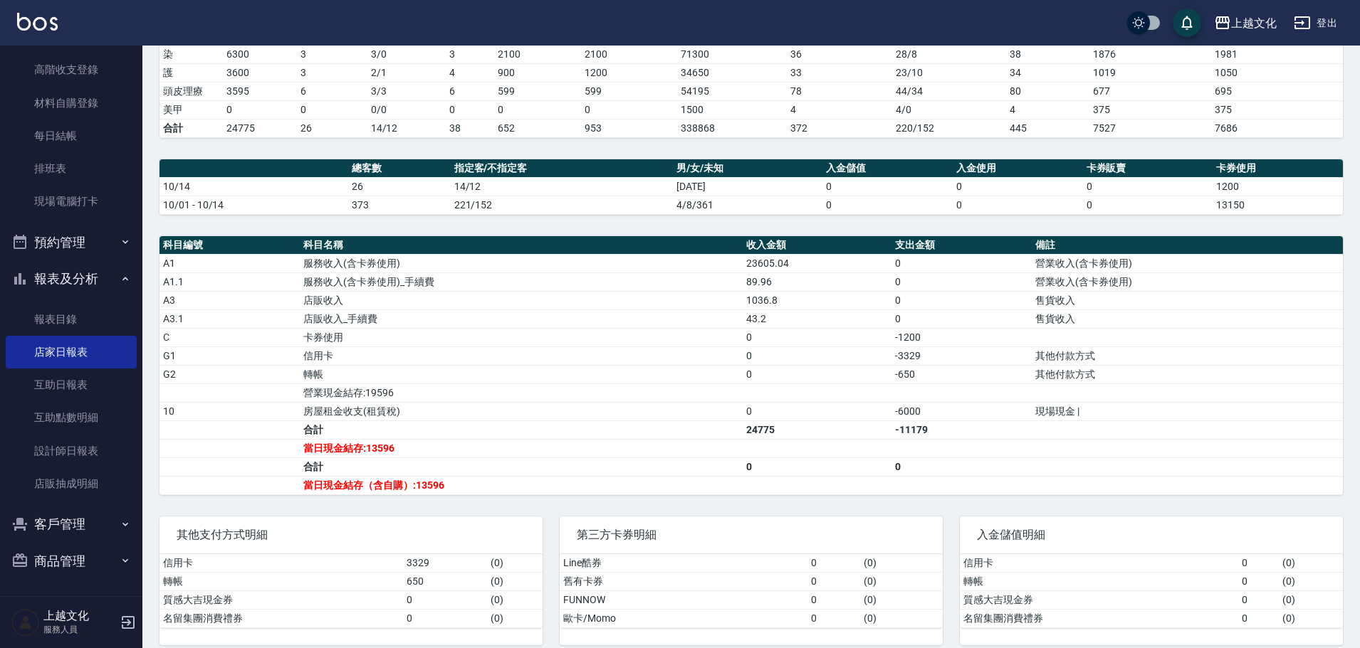
scroll to position [285, 0]
